Goal: Check status: Check status

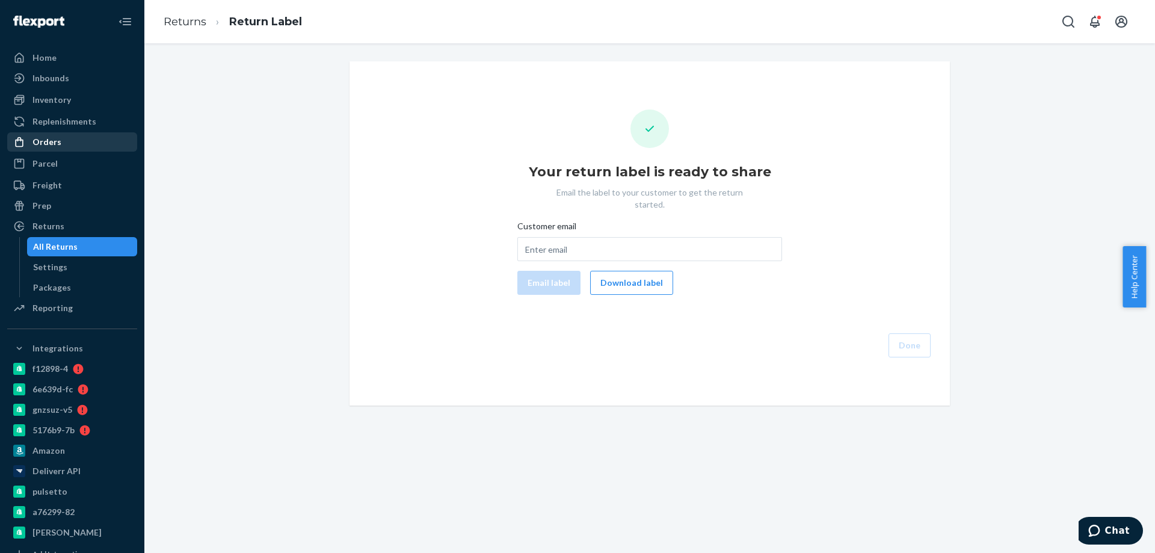
click at [55, 147] on div "Orders" at bounding box center [46, 142] width 29 height 12
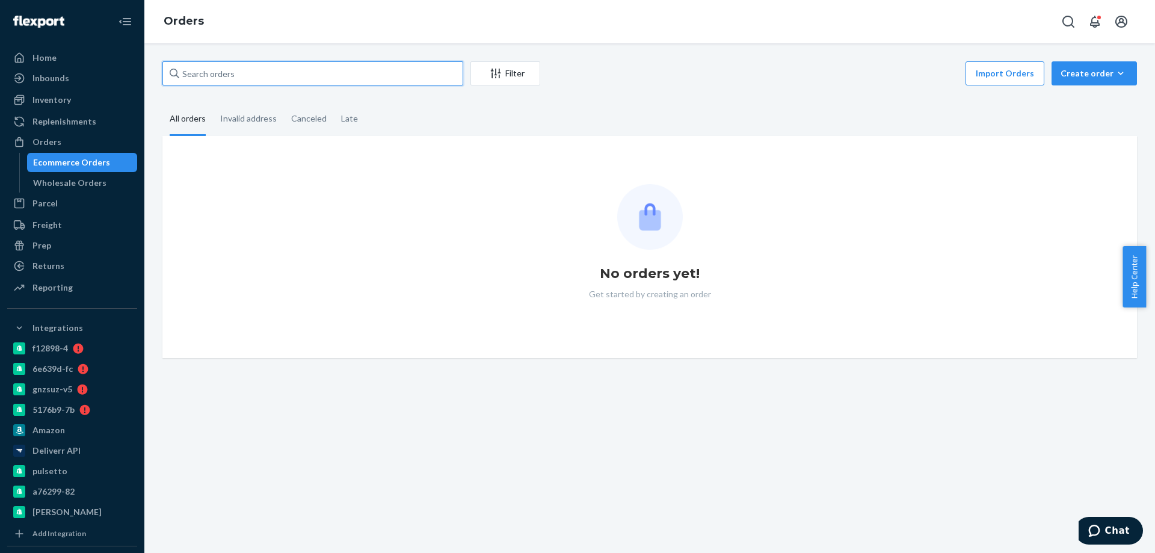
click at [192, 71] on input "text" at bounding box center [312, 73] width 301 height 24
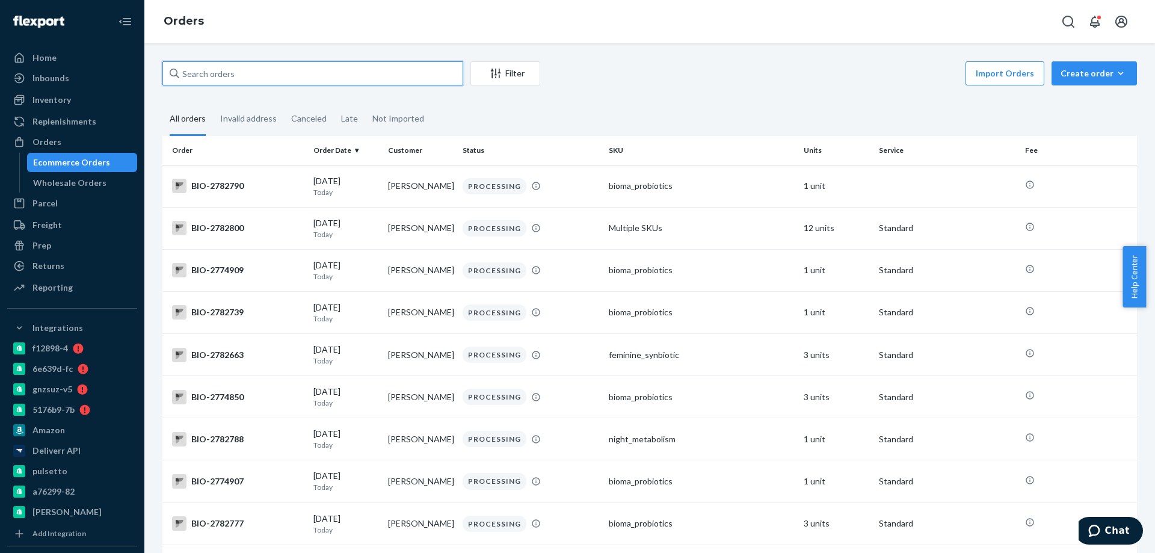
paste input "2769699"
click at [222, 73] on input "2769699" at bounding box center [312, 73] width 301 height 24
paste input "410"
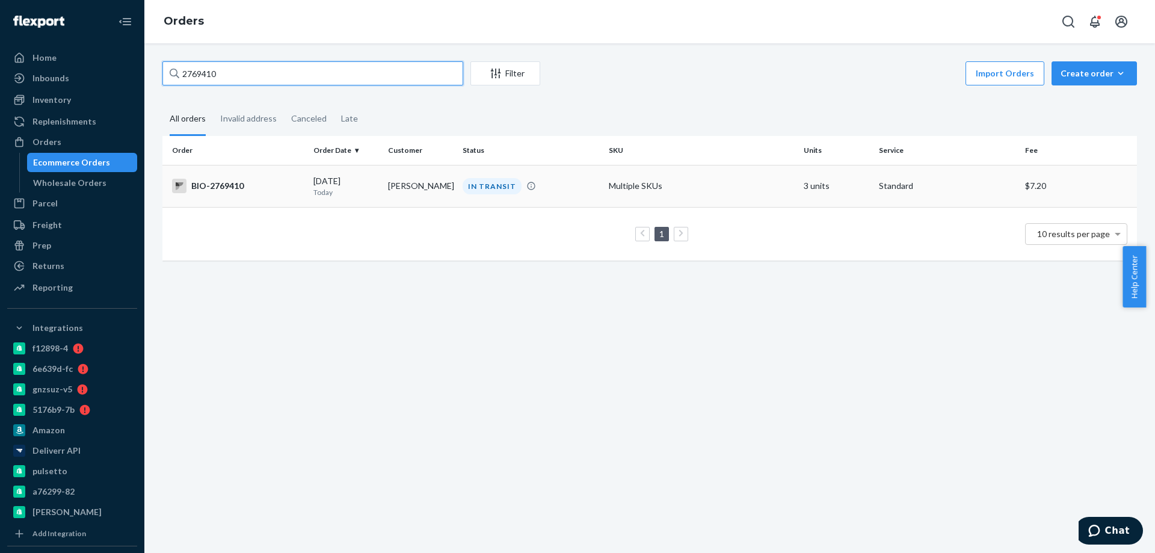
type input "2769410"
click at [292, 183] on div "BIO-2769410" at bounding box center [238, 186] width 132 height 14
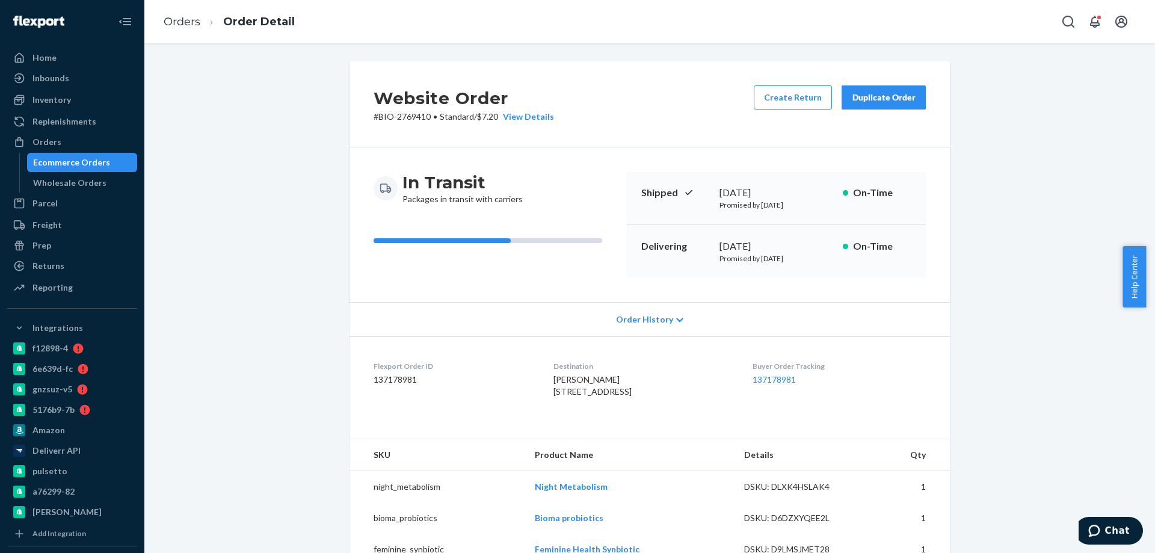
click at [402, 114] on p "# BIO-2769410 • Standard / $7.20 View Details" at bounding box center [464, 117] width 180 height 12
click at [402, 115] on p "# BIO-2769410 • Standard / $7.20 View Details" at bounding box center [464, 117] width 180 height 12
click at [553, 189] on div "In Transit Packages in transit with carriers" at bounding box center [496, 188] width 244 height 34
click at [237, 308] on div "Website Order # BIO-2769410 • Standard / $7.20 View Details Create Return Dupli…" at bounding box center [649, 492] width 993 height 863
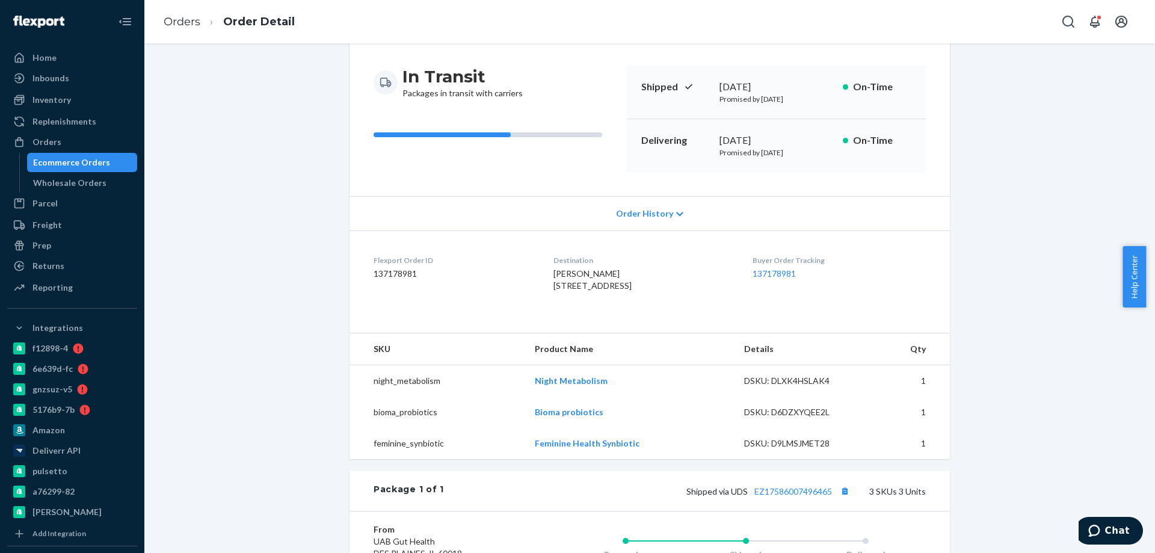
scroll to position [120, 0]
